Goal: Task Accomplishment & Management: Manage account settings

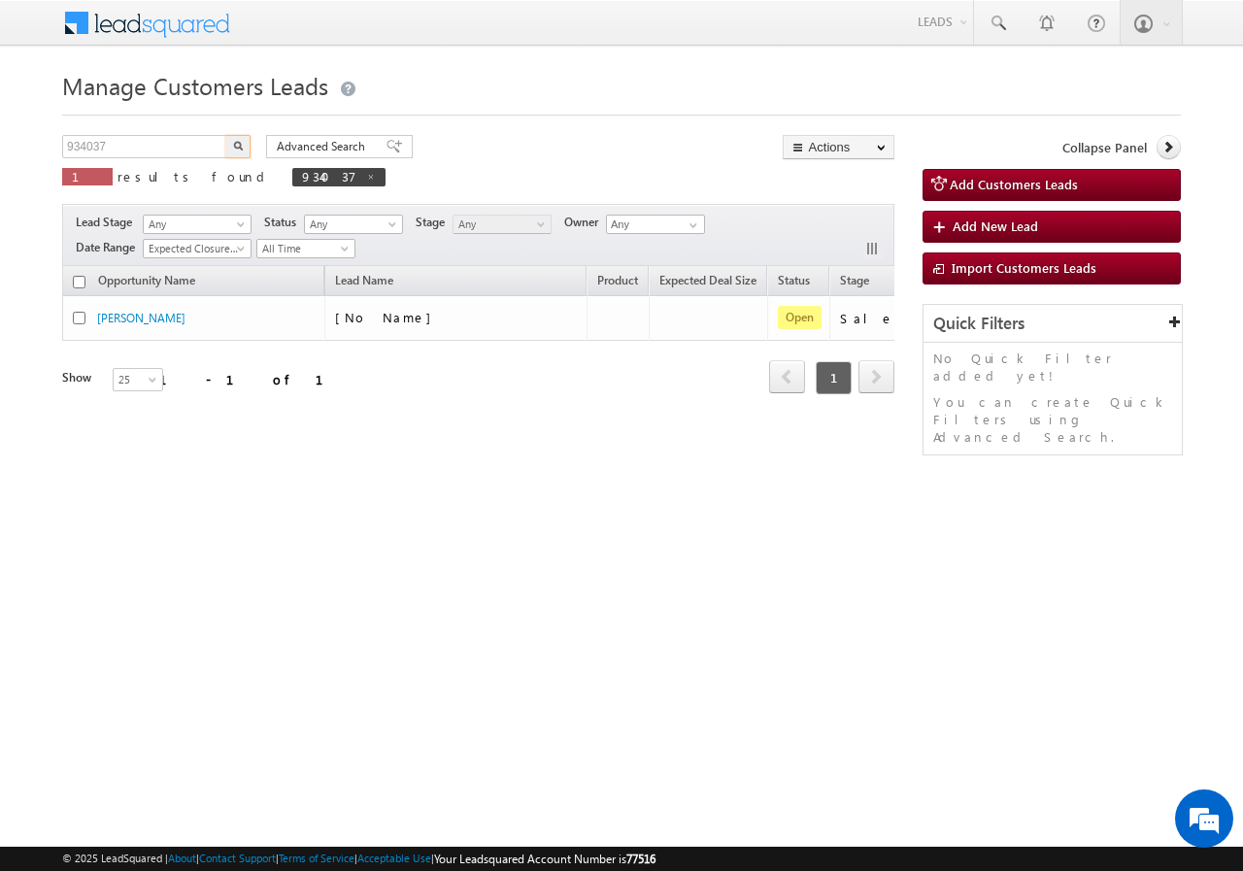
click at [163, 145] on input "934037" at bounding box center [145, 146] width 166 height 23
type input "935495"
click at [235, 146] on img "button" at bounding box center [238, 146] width 10 height 10
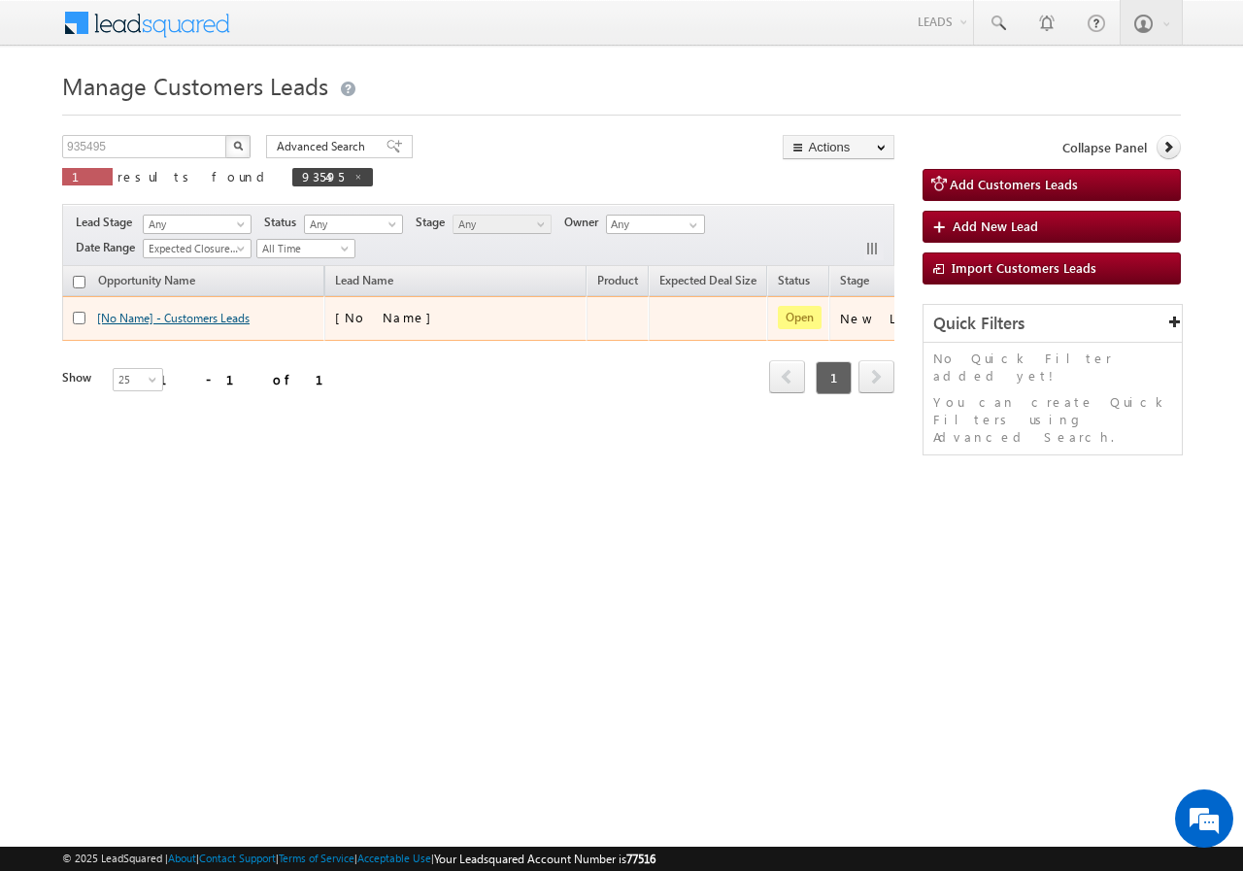
click at [134, 320] on link "[No Name] - Customers Leads" at bounding box center [173, 318] width 152 height 15
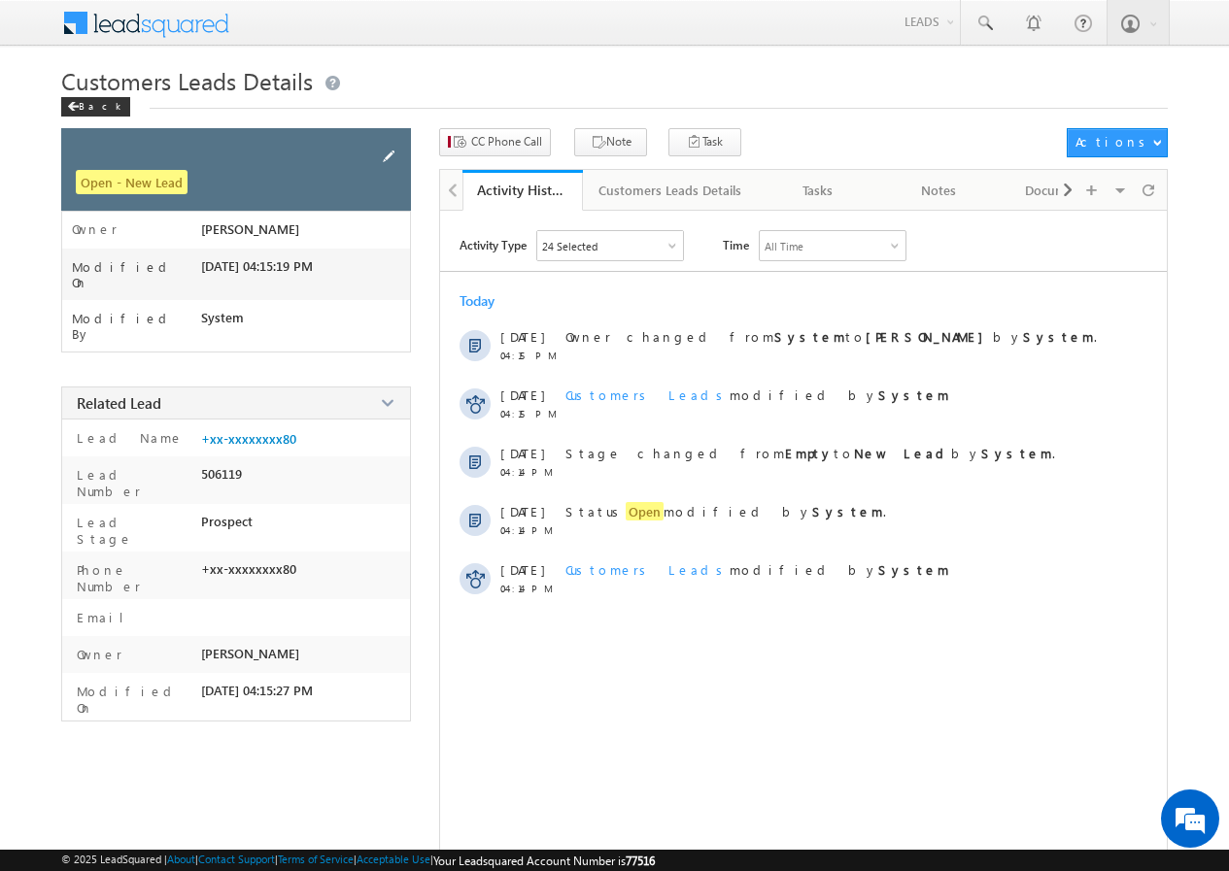
click at [390, 152] on span at bounding box center [388, 156] width 21 height 21
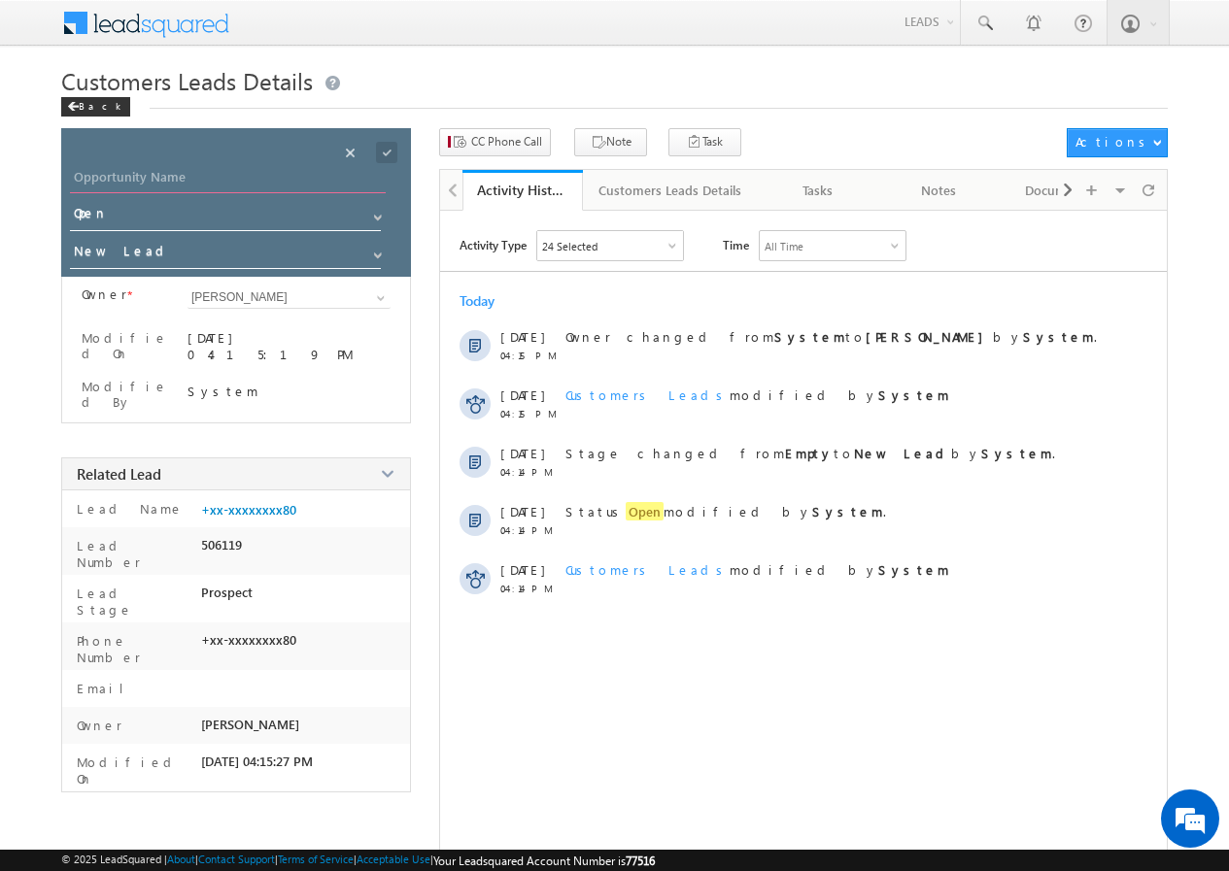
click at [241, 183] on input "Opportunity Name" at bounding box center [228, 179] width 316 height 27
paste input "[PERSON_NAME]"
type input "[PERSON_NAME]"
click at [394, 152] on span at bounding box center [386, 152] width 21 height 21
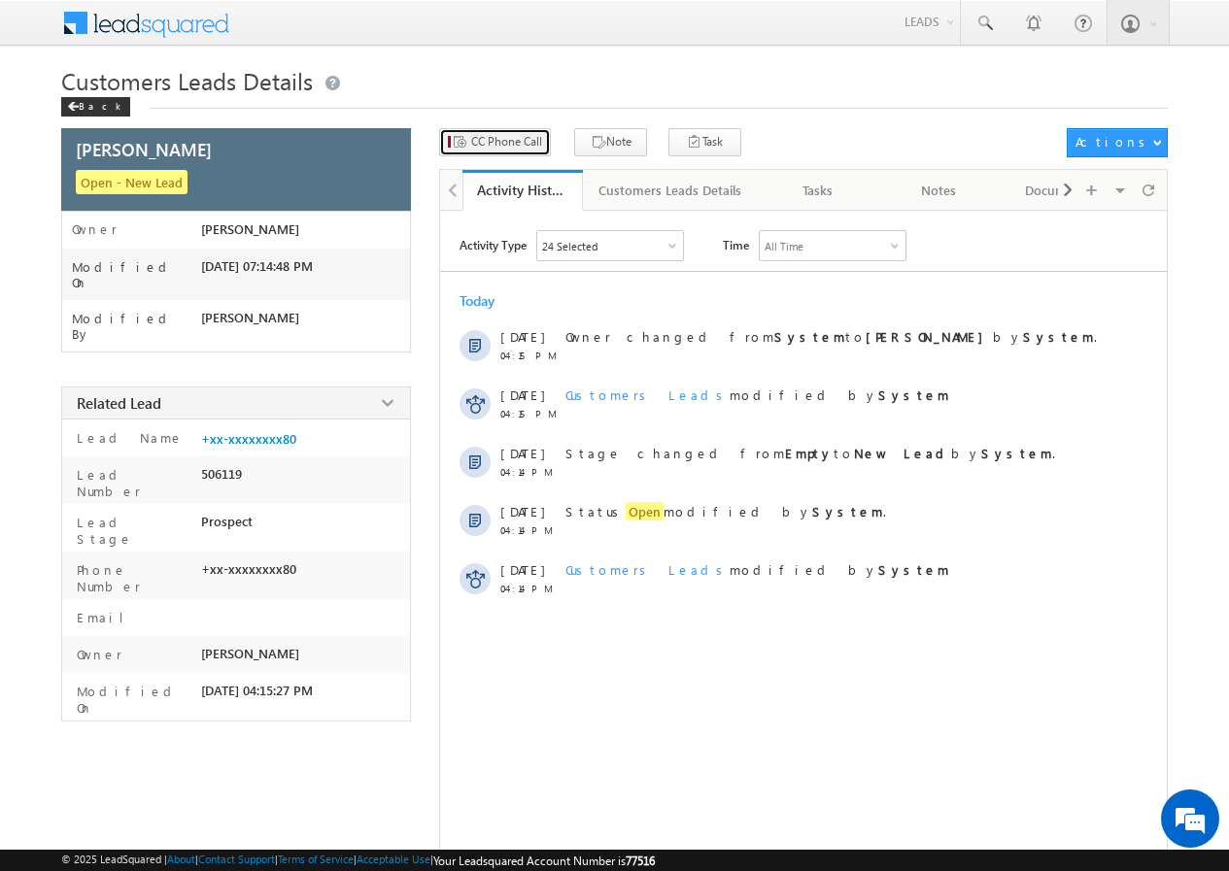
click at [481, 144] on span "CC Phone Call" at bounding box center [506, 141] width 71 height 17
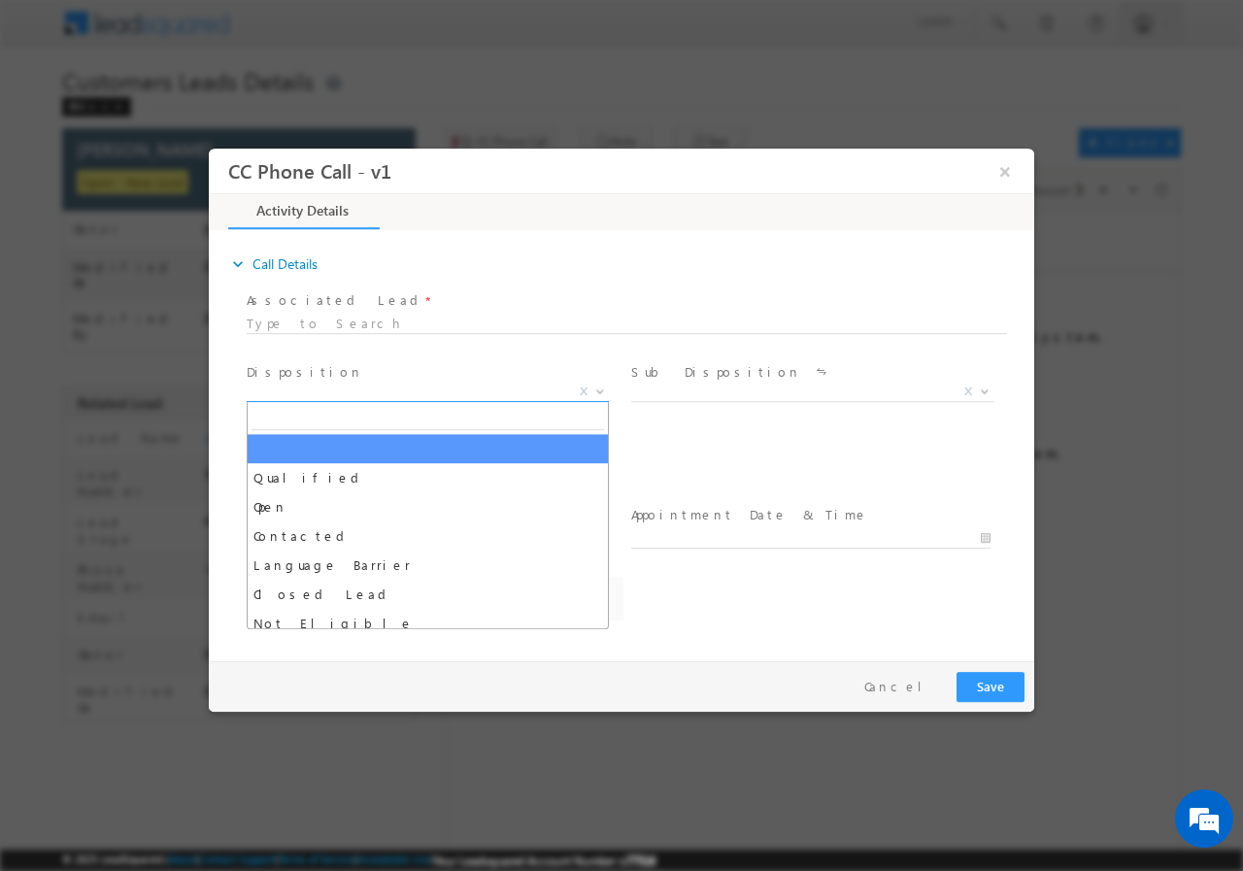
click at [344, 392] on span "X" at bounding box center [428, 391] width 362 height 19
select select "[EMAIL_ADDRESS][DOMAIN_NAME]"
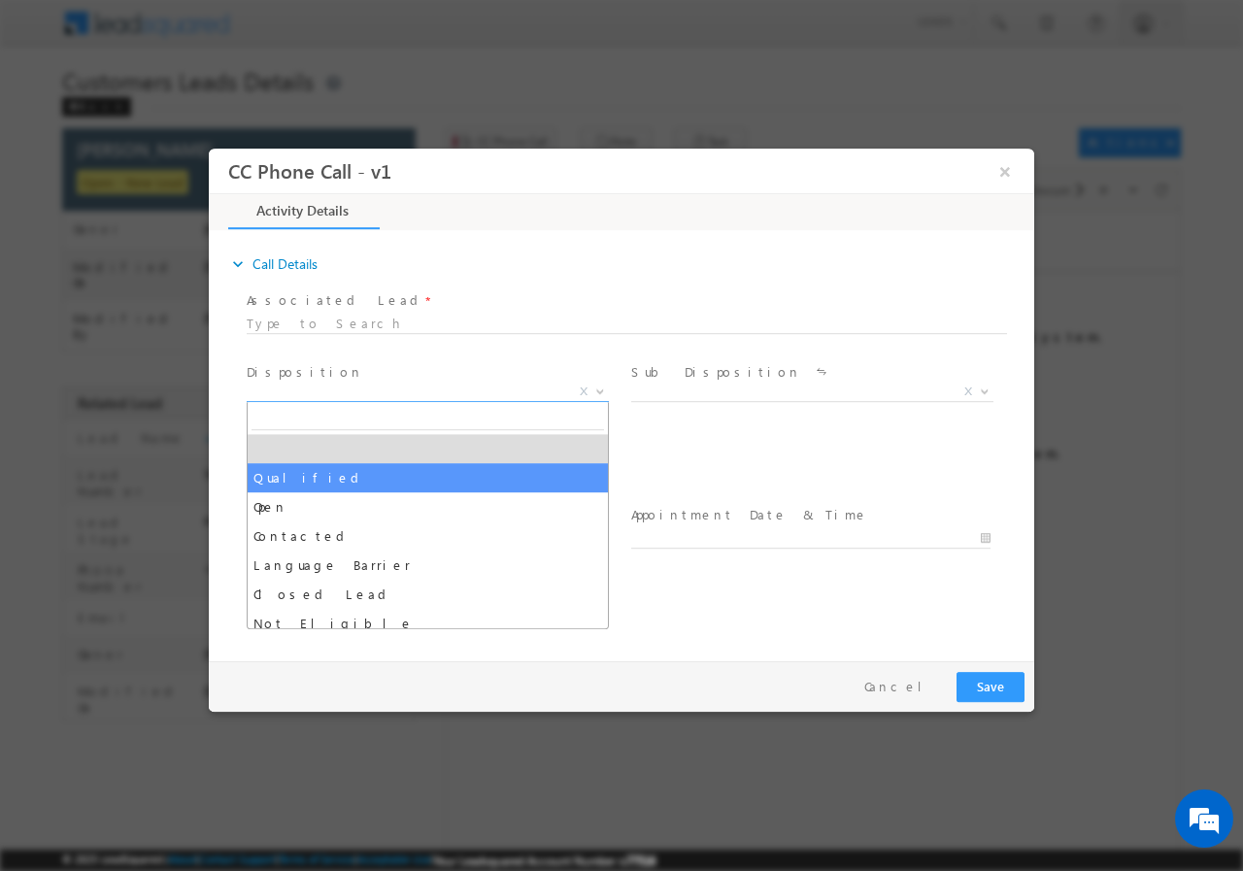
select select "Qualified"
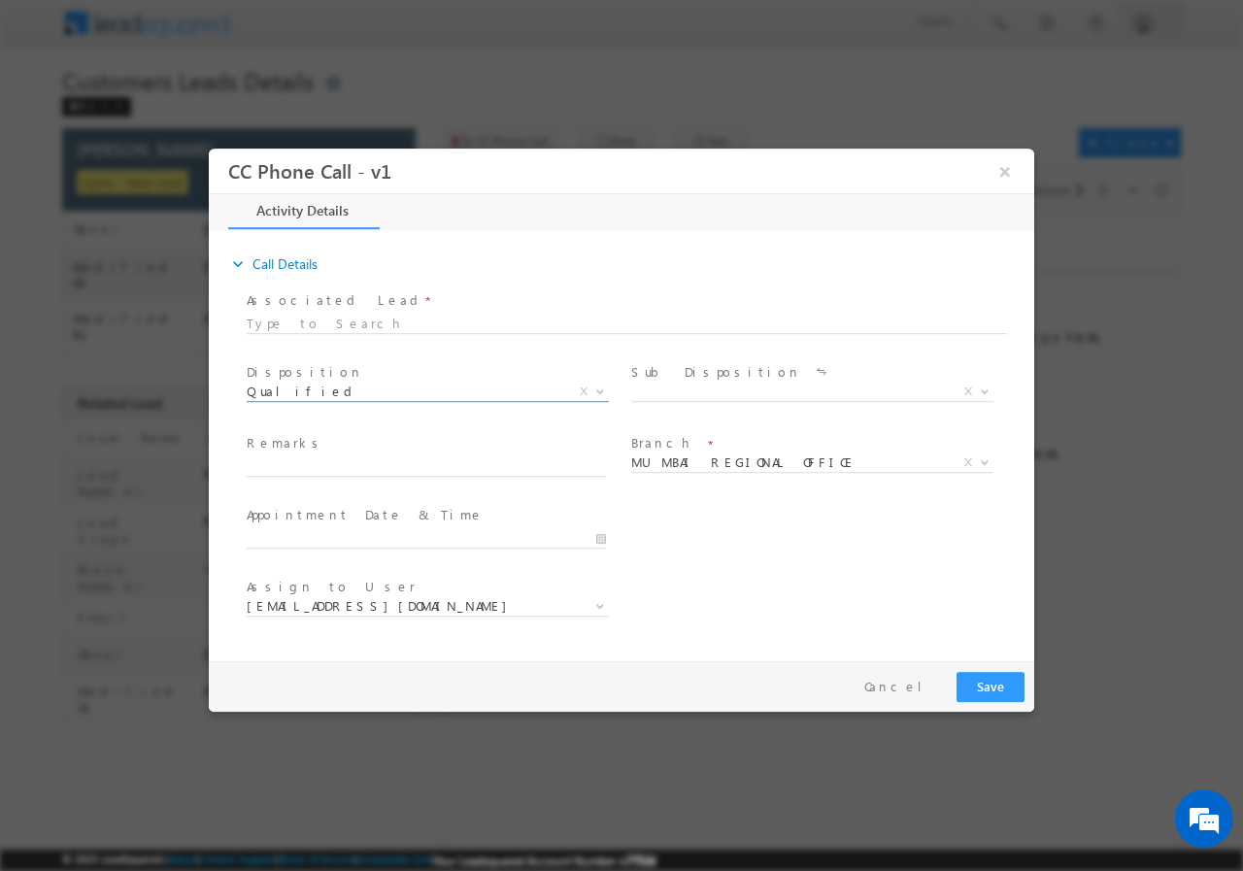
click at [670, 376] on label "Sub Disposition" at bounding box center [716, 371] width 170 height 18
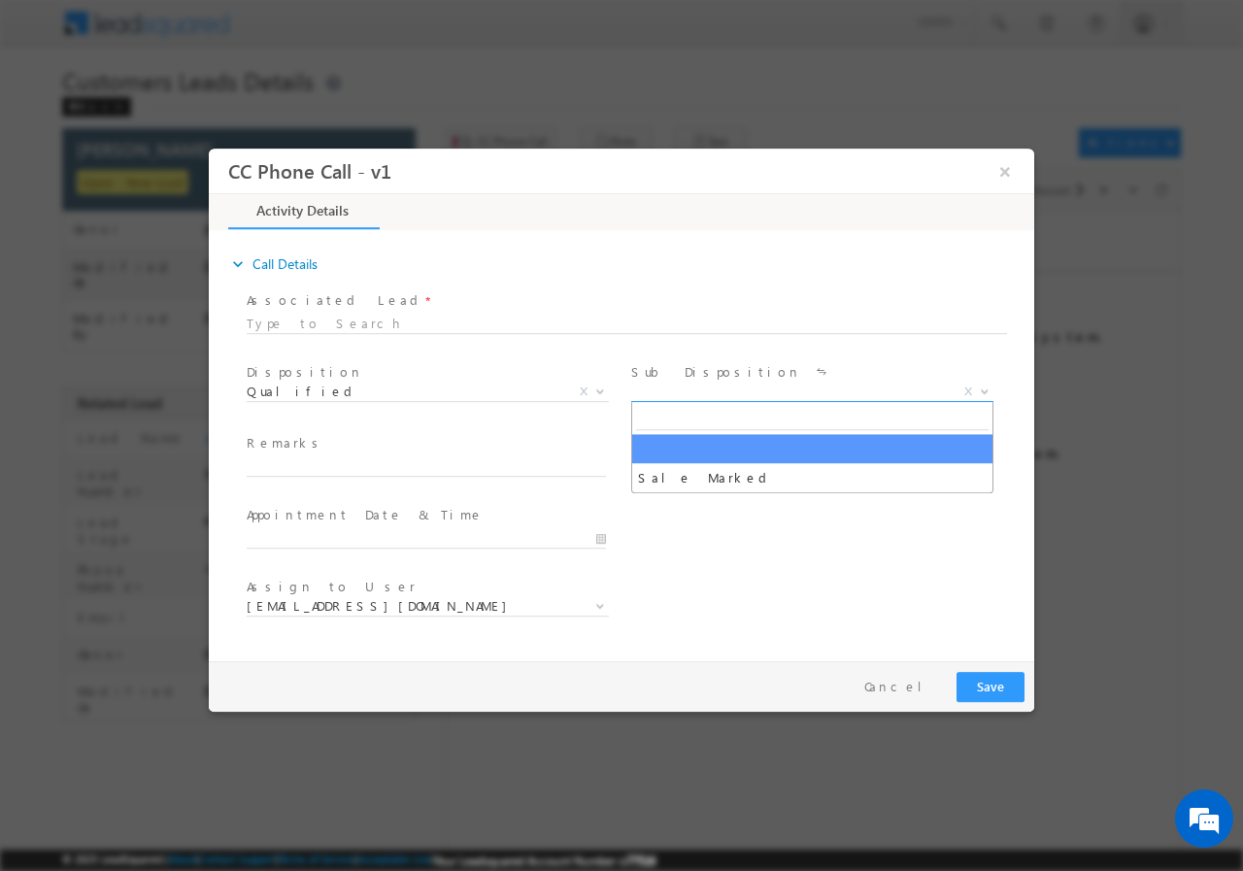
click at [674, 396] on span "X" at bounding box center [812, 391] width 362 height 19
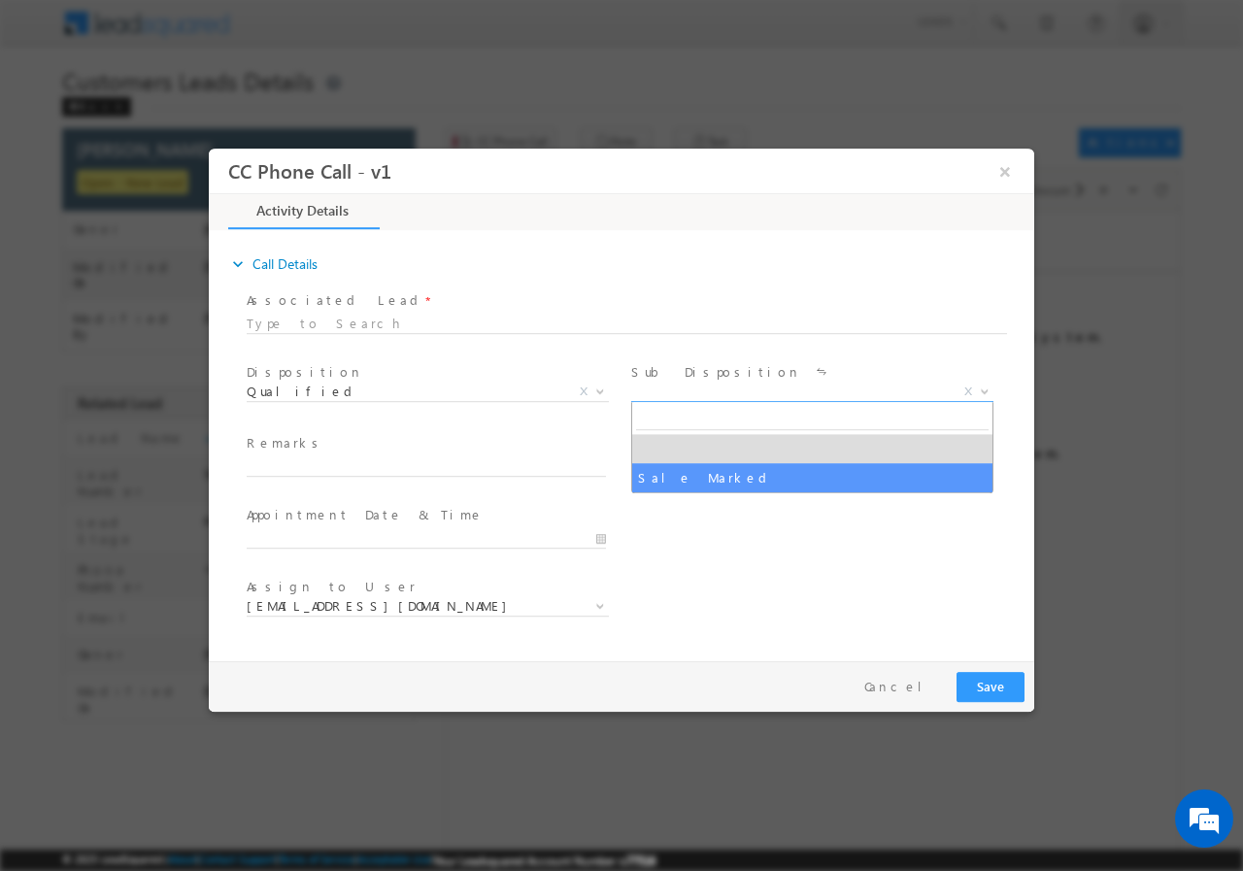
select select "Sale Marked"
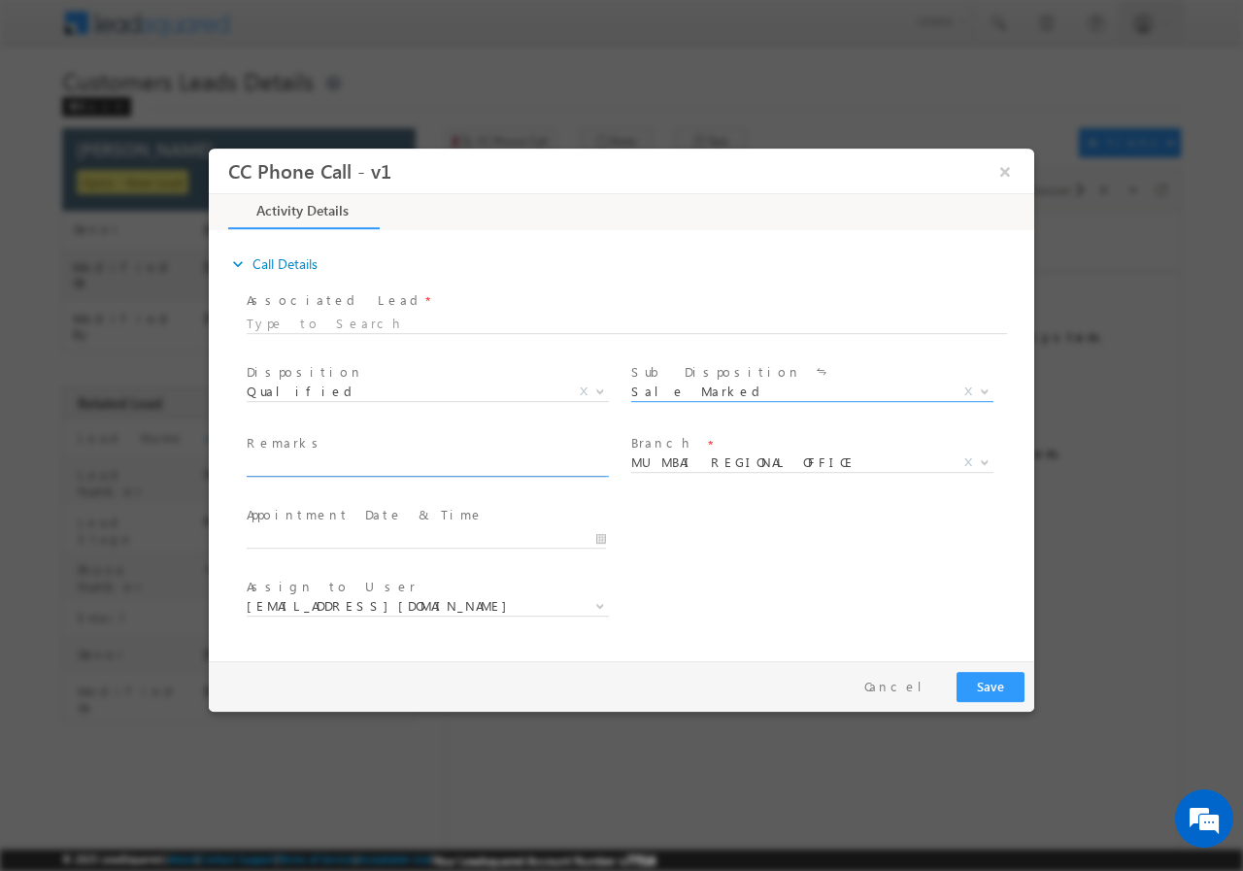
click at [358, 465] on input "text" at bounding box center [426, 466] width 359 height 19
paste input "935495//VB_Know_More//[PERSON_NAME]//8426929480// construction// loan req-20L//…"
type input "935495//VB_Know_More//[PERSON_NAME]//8426929480// construction// loan req-20L//…"
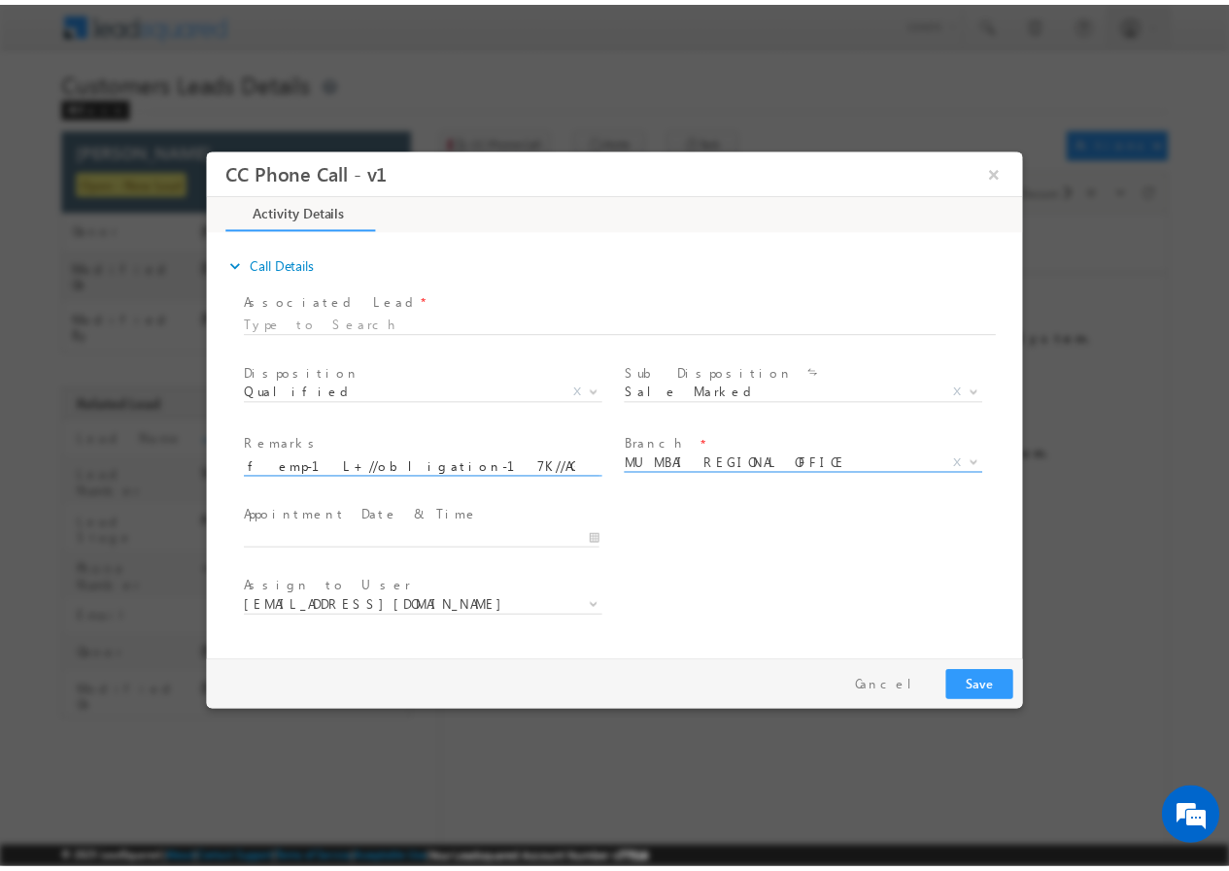
scroll to position [0, 0]
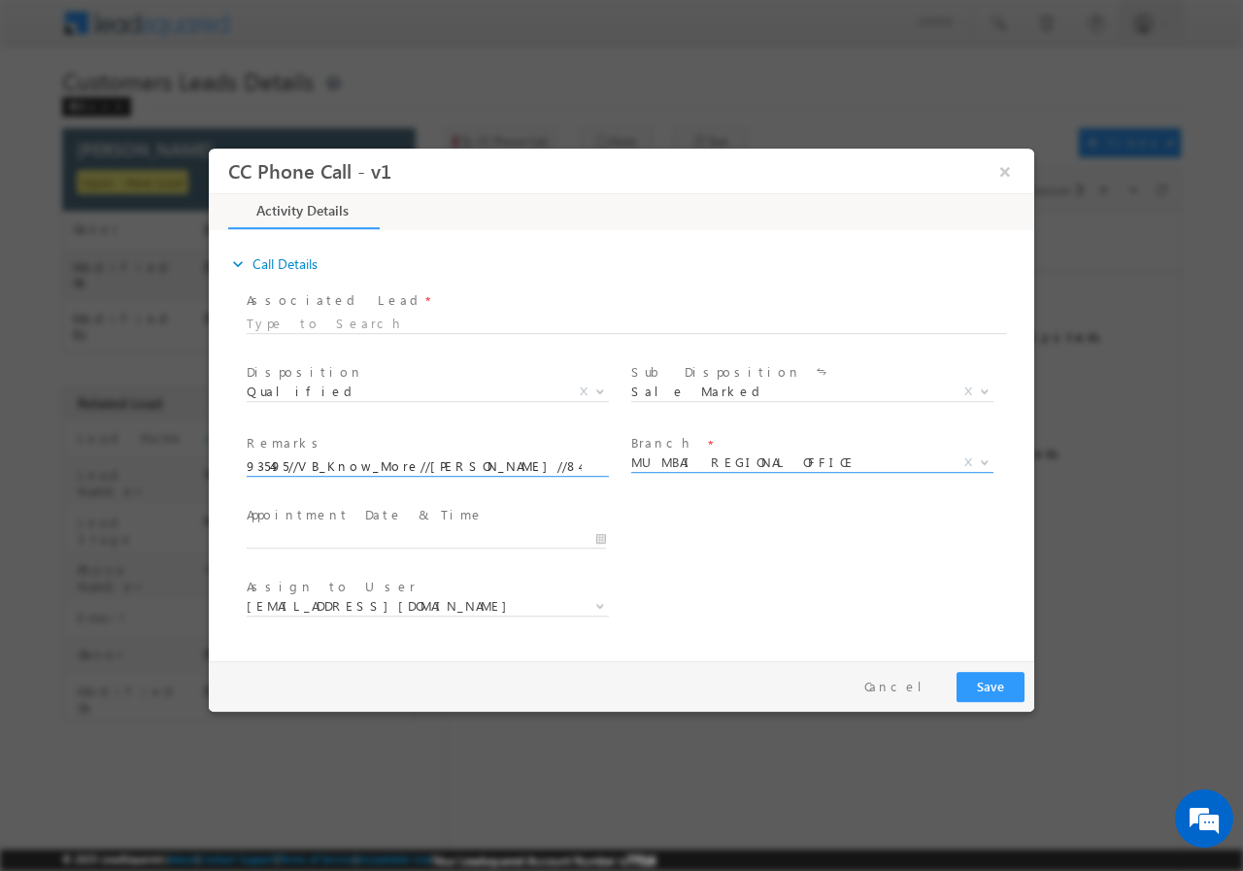
click at [751, 464] on span "MUMBAI REGIONAL OFFICE" at bounding box center [789, 461] width 316 height 17
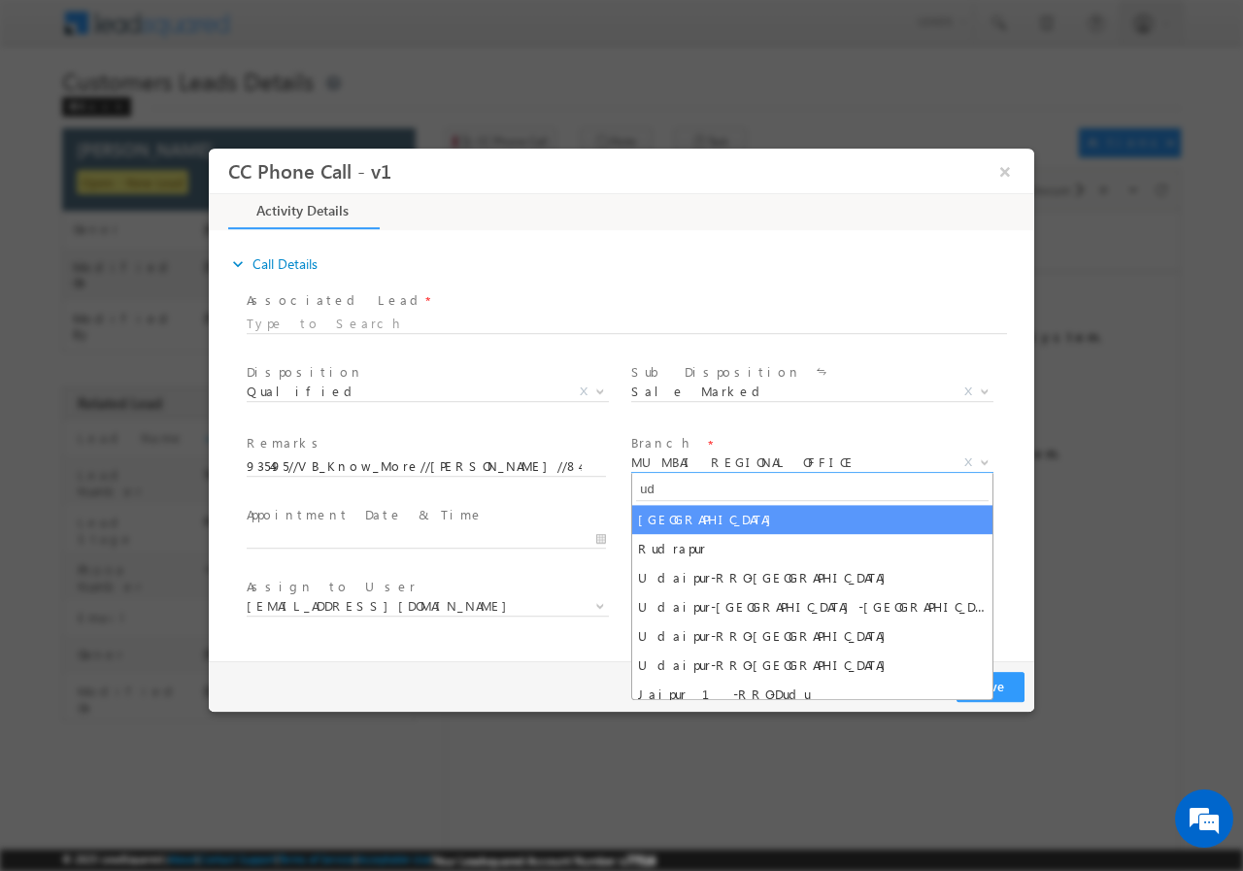
type input "ud"
select select "[GEOGRAPHIC_DATA]"
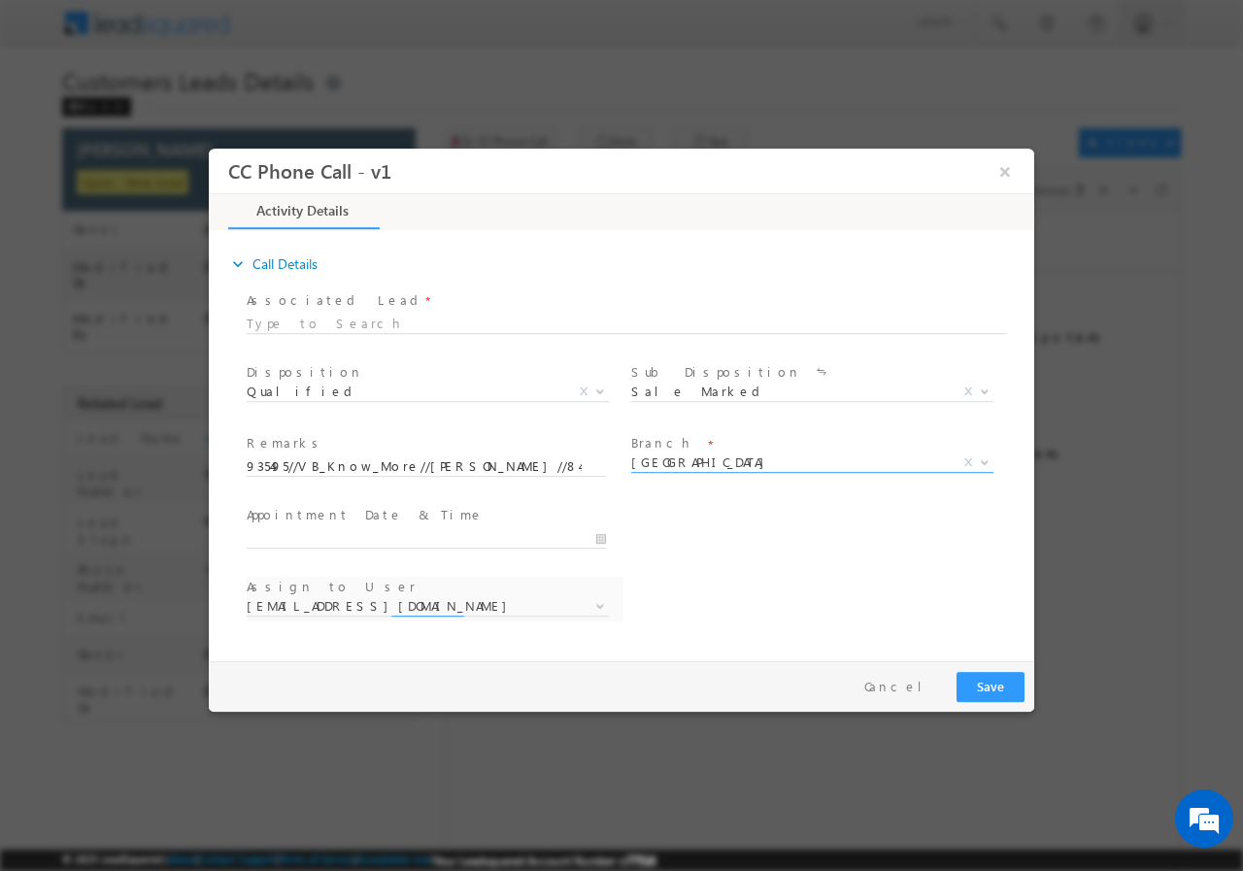
select select "[EMAIL_ADDRESS][DOMAIN_NAME]"
click at [607, 533] on div at bounding box center [435, 536] width 377 height 23
click at [596, 540] on input "text" at bounding box center [426, 537] width 359 height 19
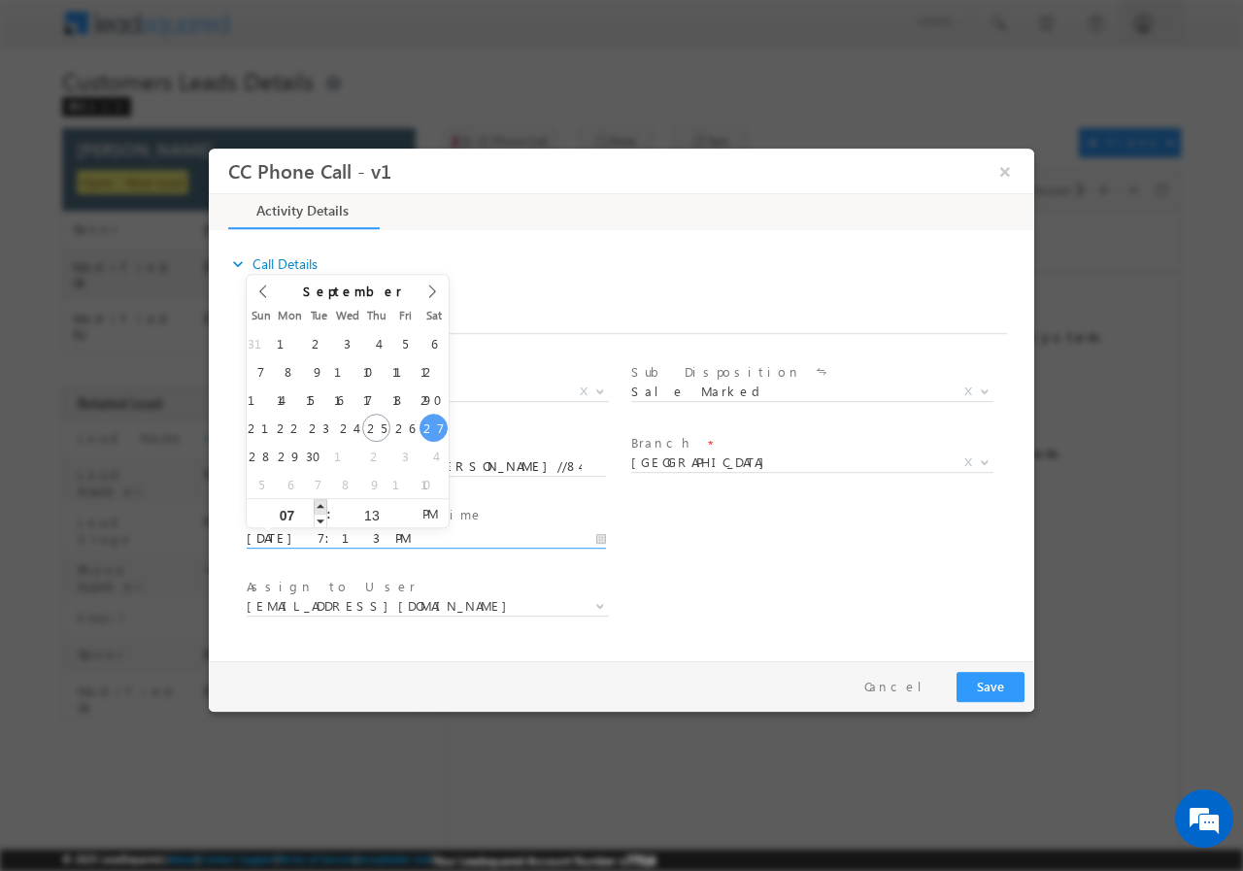
type input "[DATE] 8:13 PM"
type input "08"
click at [324, 508] on span at bounding box center [321, 505] width 14 height 15
type input "[DATE] 9:13 PM"
type input "09"
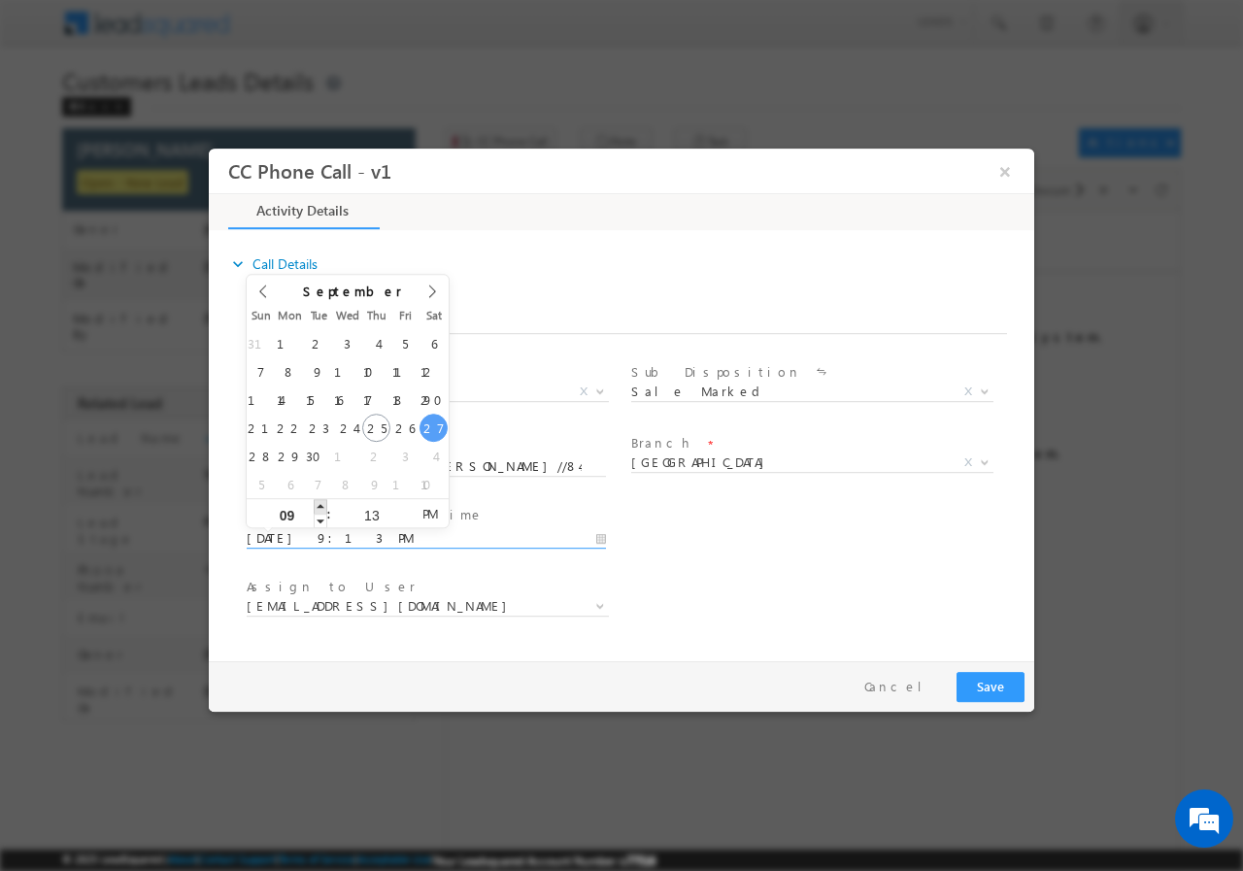
click at [324, 508] on span at bounding box center [321, 505] width 14 height 15
type input "[DATE] 10:13 PM"
type input "10"
click at [324, 508] on span at bounding box center [321, 505] width 14 height 15
type input "[DATE] 11:13 PM"
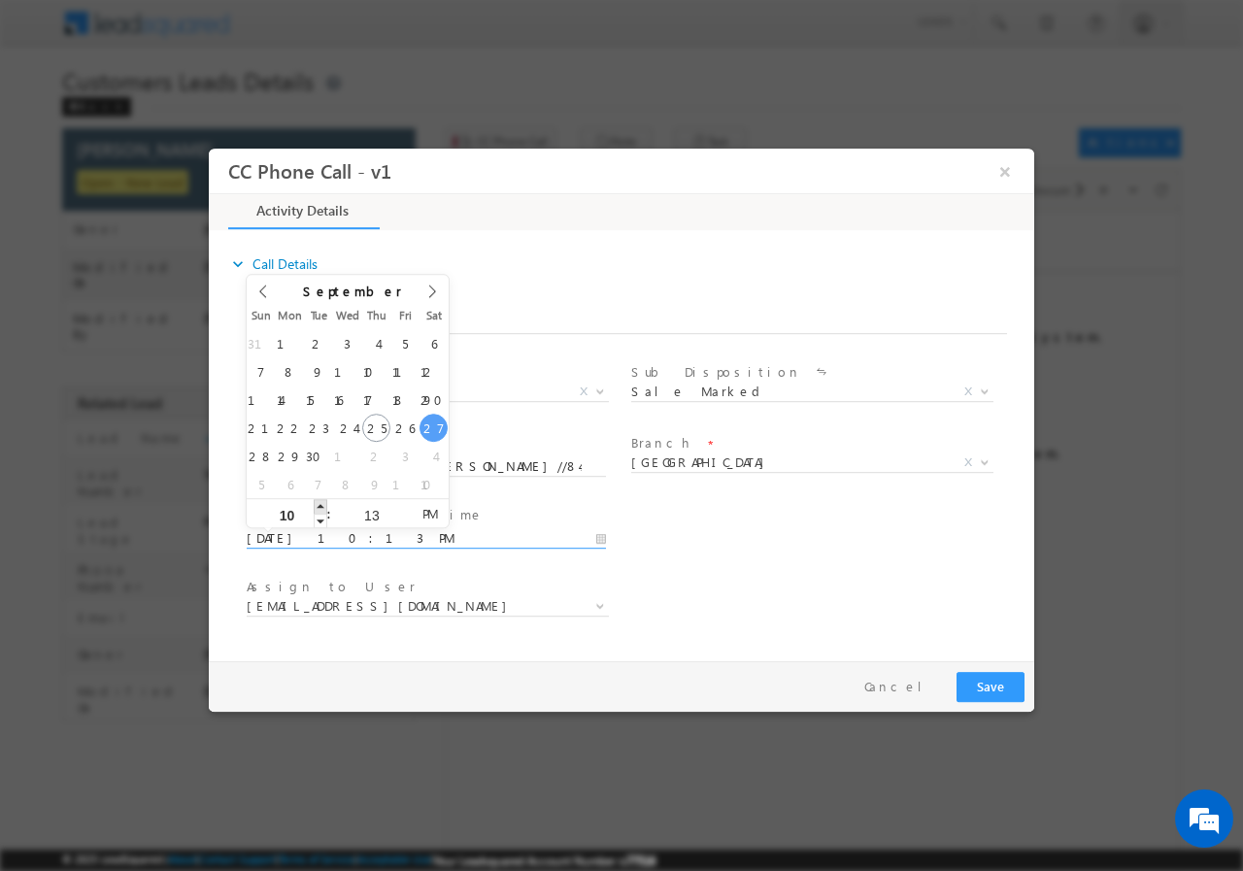
type input "11"
click at [324, 508] on span at bounding box center [321, 505] width 14 height 15
type input "[DATE] 12:13 AM"
type input "12"
click at [324, 508] on span at bounding box center [321, 505] width 14 height 15
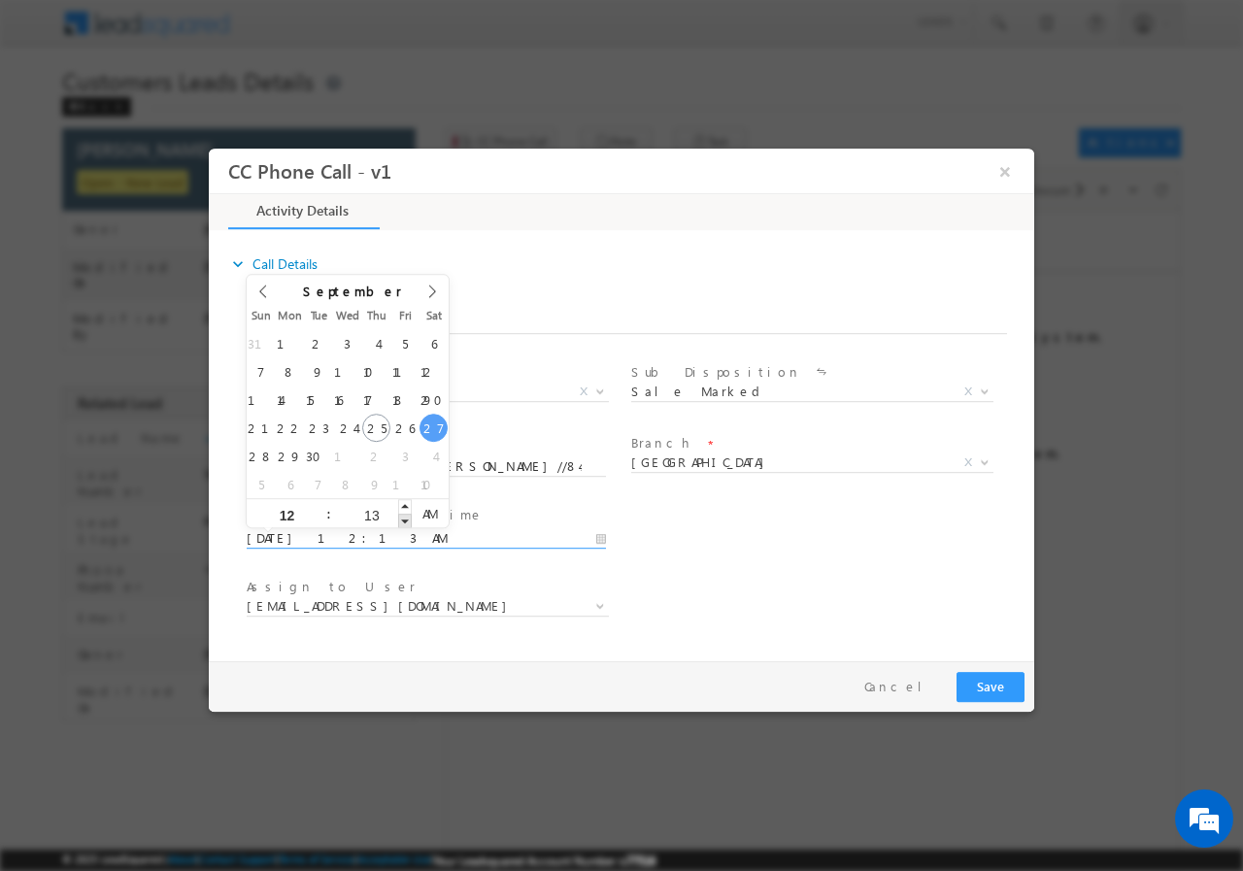
type input "[DATE] 12:12 AM"
type input "12"
click at [401, 519] on span at bounding box center [405, 520] width 14 height 15
type input "[DATE] 12:12 PM"
click at [429, 518] on span "AM" at bounding box center [430, 512] width 36 height 29
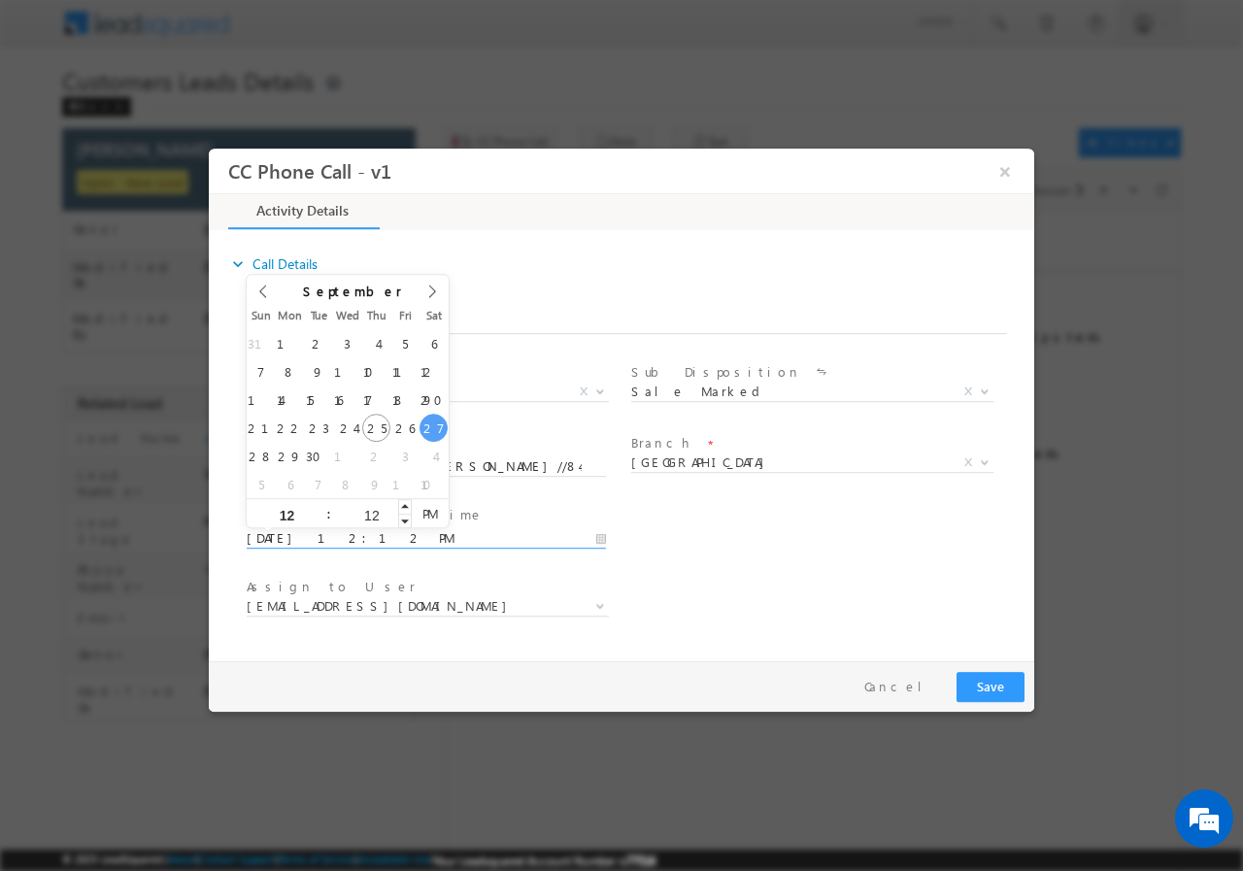
click at [372, 510] on input "12" at bounding box center [371, 514] width 81 height 13
type input "00"
type input "[DATE] 12:00 PM"
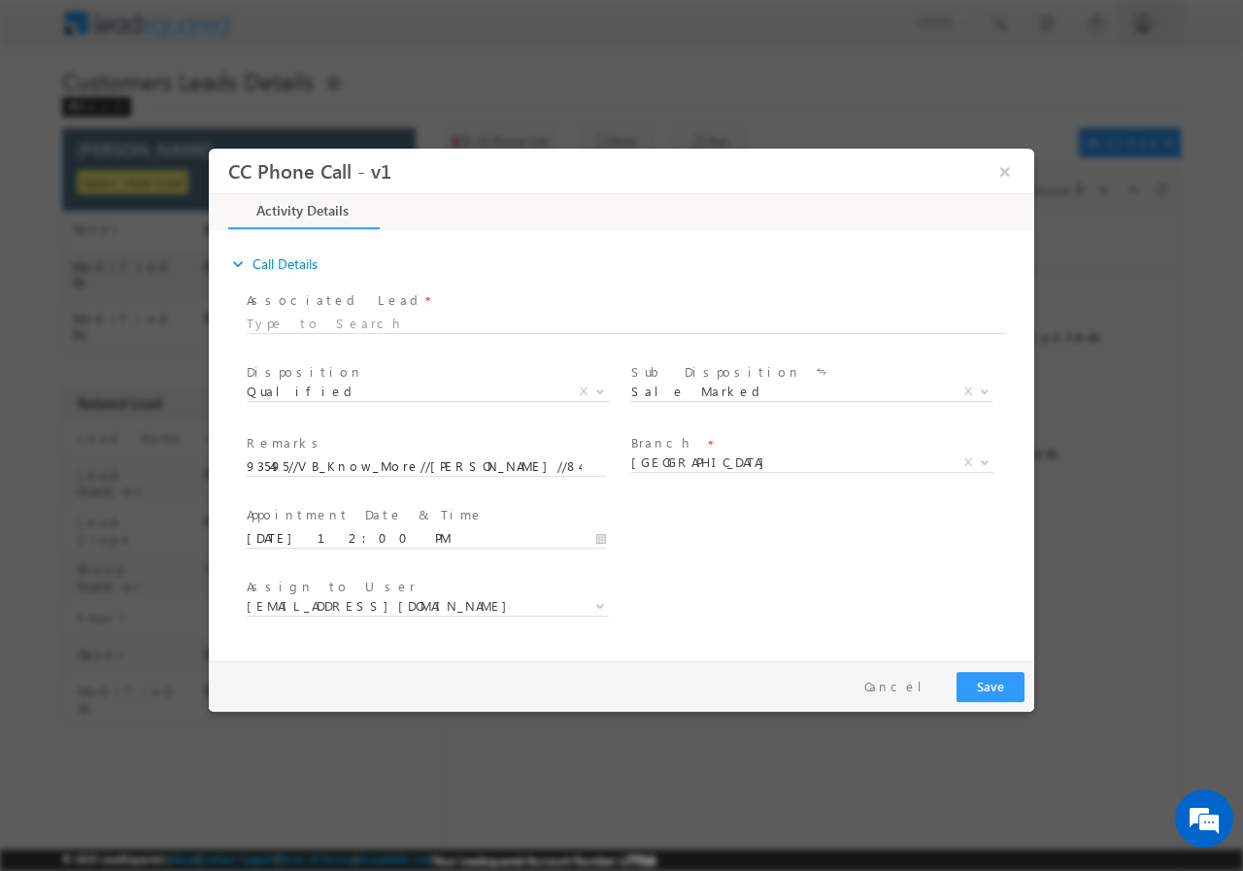
click at [782, 545] on div "User Branch * Appointment Date & Time * [DATE] 12:00 PM" at bounding box center [639, 536] width 792 height 72
click at [423, 608] on span "[EMAIL_ADDRESS][DOMAIN_NAME]" at bounding box center [405, 604] width 316 height 17
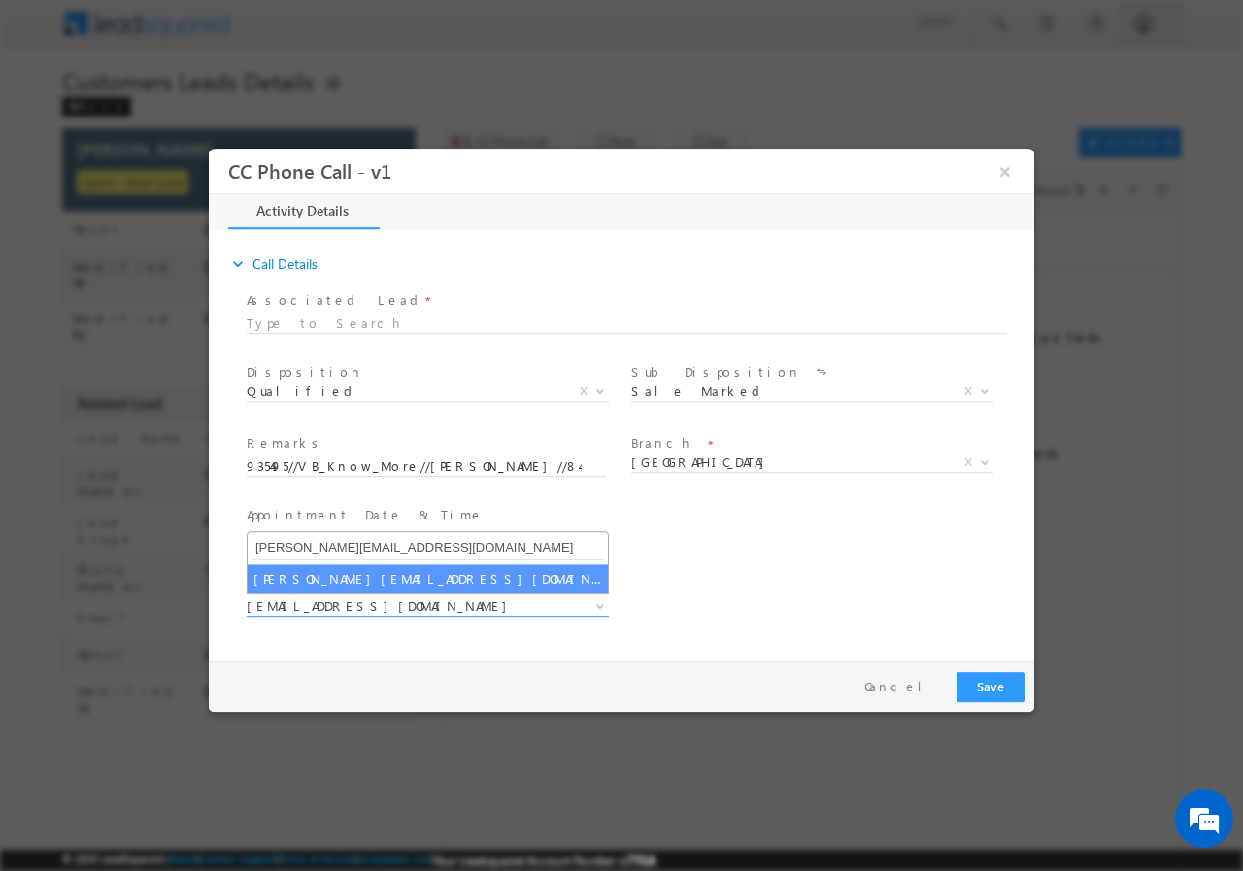
type input "[PERSON_NAME][EMAIL_ADDRESS][DOMAIN_NAME]"
select select "[PERSON_NAME][EMAIL_ADDRESS][DOMAIN_NAME]"
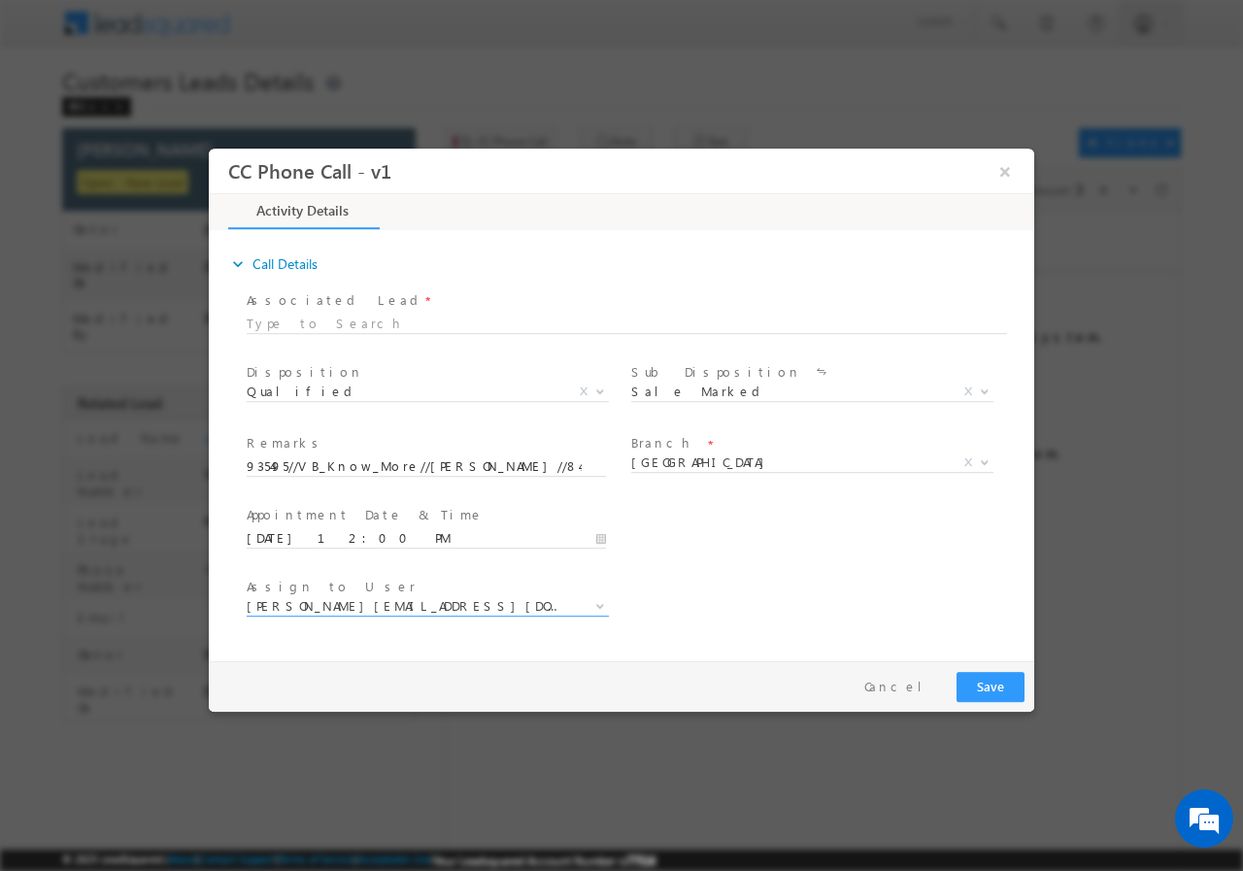
click at [820, 572] on div "Assign to User * [EMAIL_ADDRESS][DOMAIN_NAME] [DOMAIN_NAME][EMAIL_ADDRESS][PERS…" at bounding box center [639, 608] width 792 height 72
click at [978, 683] on button "Save" at bounding box center [991, 686] width 68 height 30
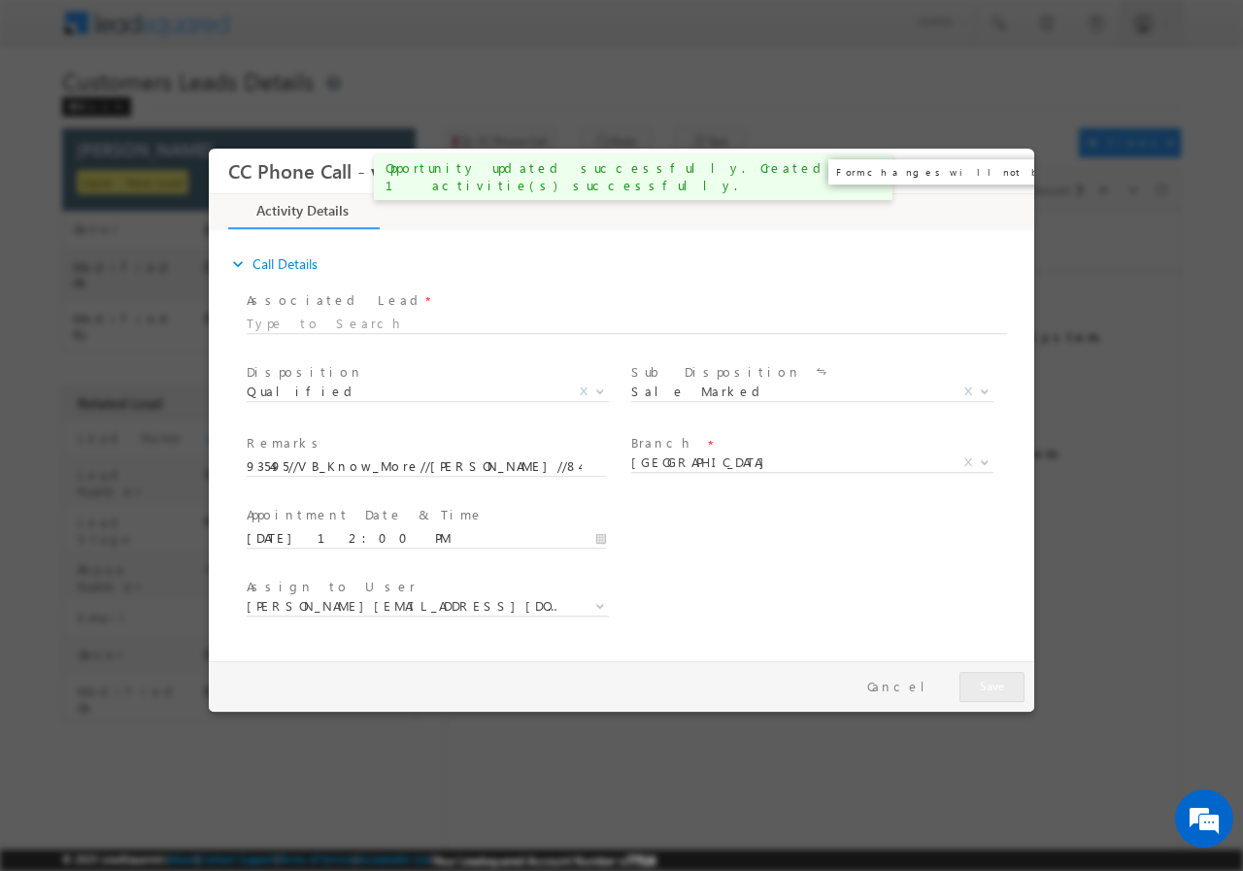
click at [1010, 172] on button "×" at bounding box center [1005, 170] width 33 height 36
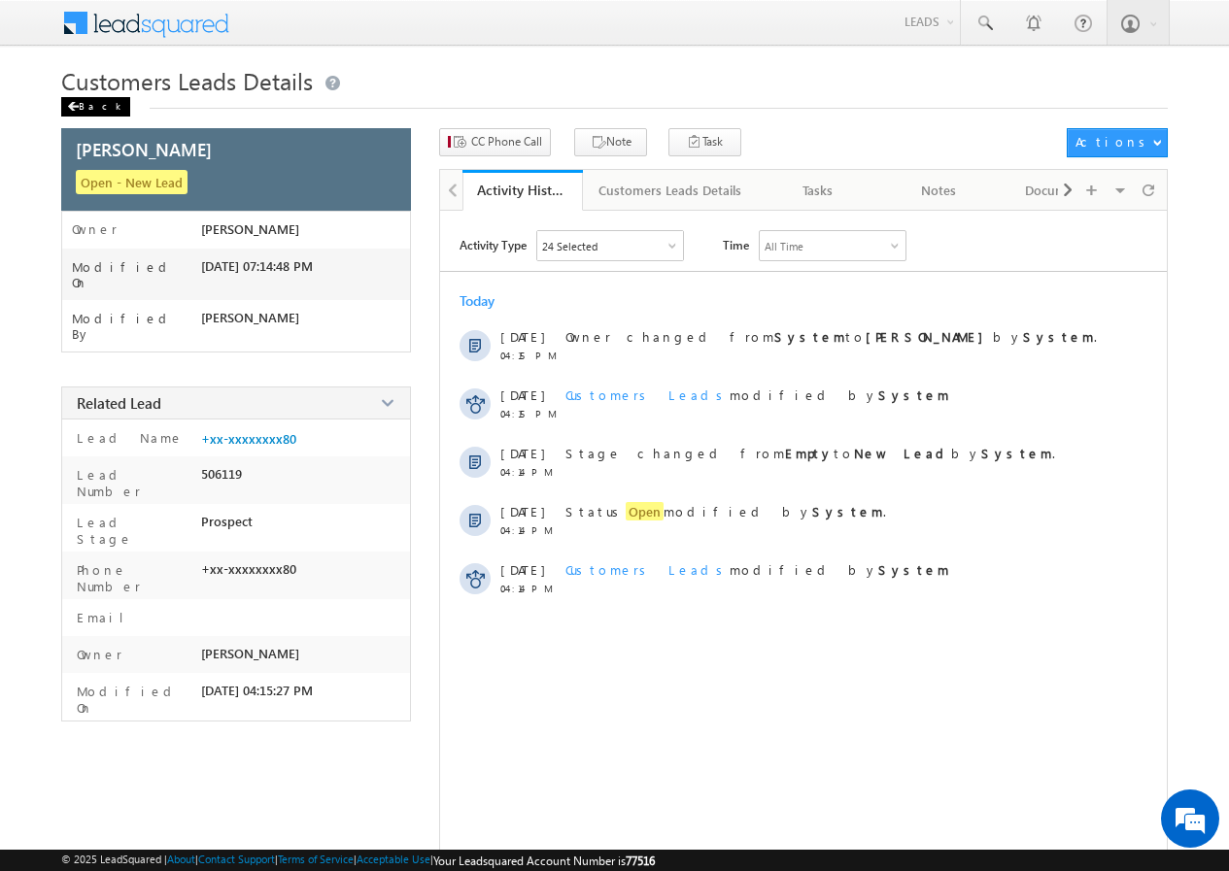
click at [92, 108] on div "Back" at bounding box center [95, 106] width 69 height 19
